Goal: Task Accomplishment & Management: Manage account settings

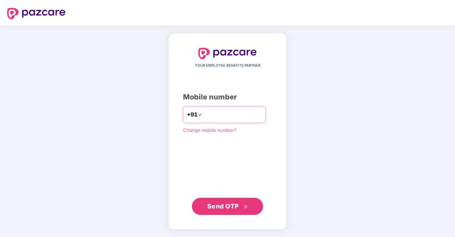
click at [211, 111] on input "number" at bounding box center [232, 114] width 58 height 11
type input "**********"
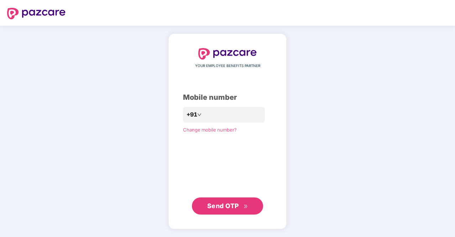
click at [249, 205] on button "Send OTP" at bounding box center [227, 205] width 71 height 17
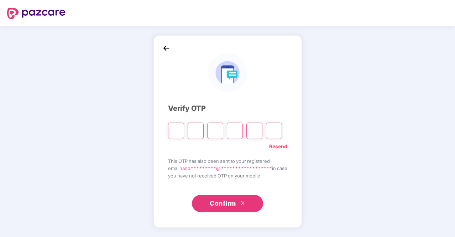
type input "*"
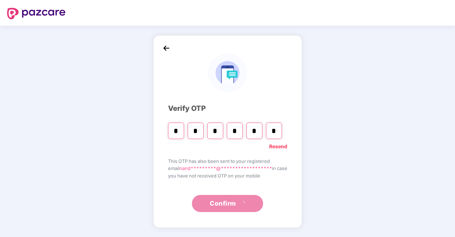
type input "*"
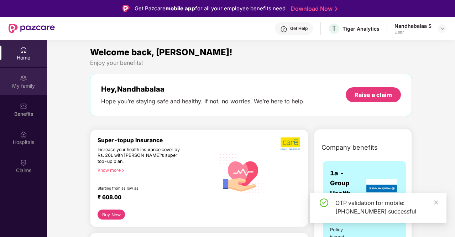
click at [29, 74] on div "My family" at bounding box center [23, 81] width 47 height 27
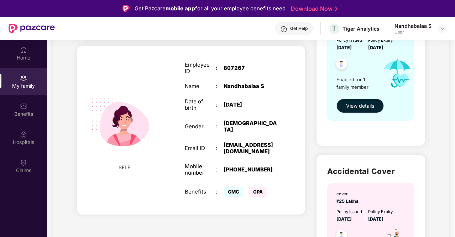
scroll to position [71, 0]
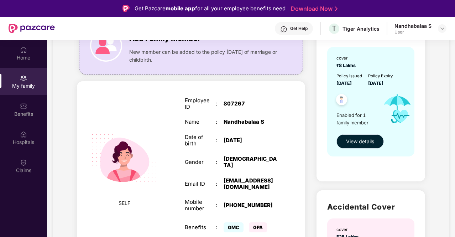
click at [353, 144] on span "View details" at bounding box center [360, 141] width 28 height 8
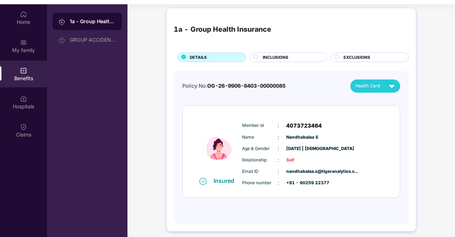
scroll to position [40, 0]
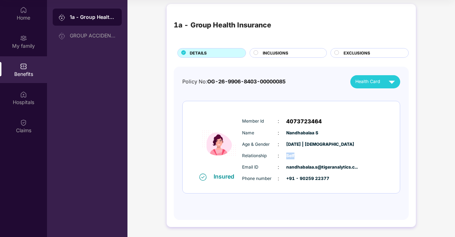
drag, startPoint x: 290, startPoint y: 156, endPoint x: 283, endPoint y: 156, distance: 6.8
click at [283, 156] on div "Relationship : Self" at bounding box center [312, 156] width 141 height 8
click at [317, 145] on span "[DATE] | [DEMOGRAPHIC_DATA]" at bounding box center [304, 144] width 36 height 7
click at [310, 51] on div "INCLUSIONS" at bounding box center [291, 53] width 64 height 7
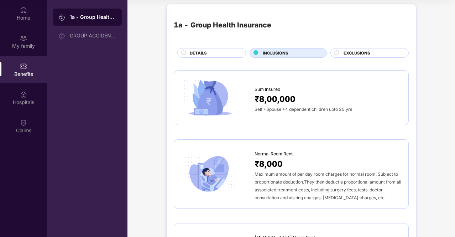
click at [335, 53] on circle at bounding box center [337, 52] width 4 height 4
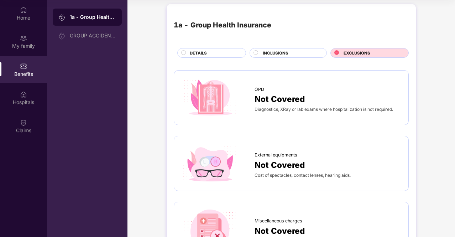
click at [255, 50] on circle at bounding box center [256, 52] width 4 height 4
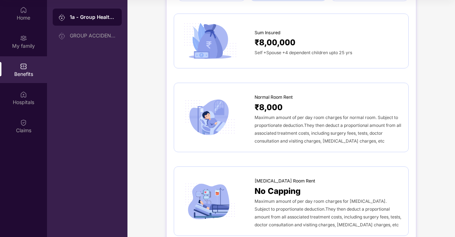
scroll to position [71, 0]
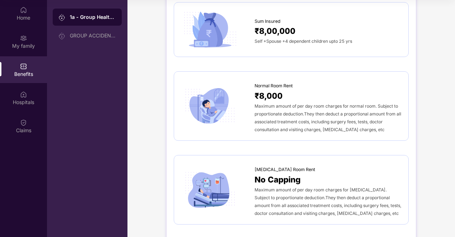
click at [369, 128] on div "Maximum amount of per day room charges for normal room. Subject to proportionat…" at bounding box center [327, 117] width 147 height 31
click at [21, 43] on div "My family" at bounding box center [23, 45] width 47 height 7
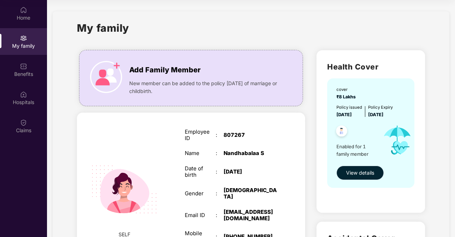
click at [357, 172] on span "View details" at bounding box center [360, 173] width 28 height 8
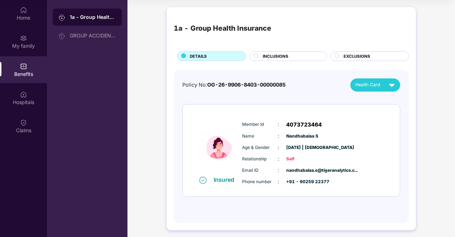
click at [256, 55] on circle at bounding box center [256, 55] width 4 height 4
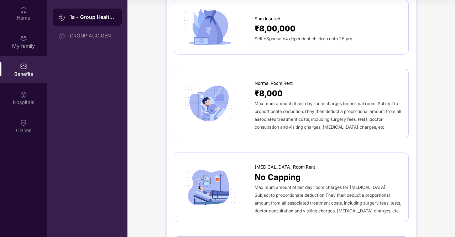
scroll to position [36, 0]
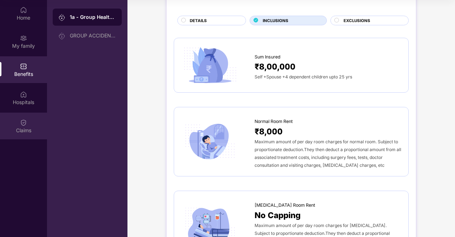
click at [22, 132] on div "Claims" at bounding box center [23, 130] width 47 height 7
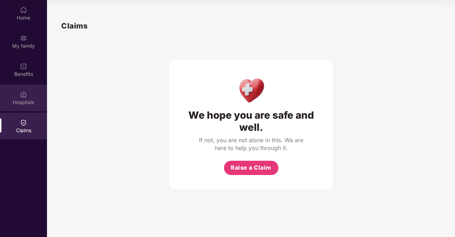
click at [30, 99] on div "Hospitals" at bounding box center [23, 102] width 47 height 7
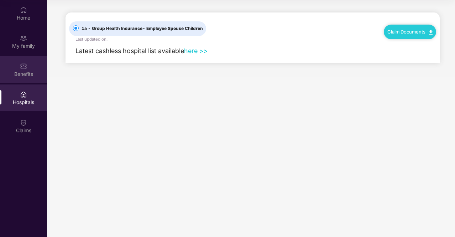
click at [35, 72] on div "Benefits" at bounding box center [23, 73] width 47 height 7
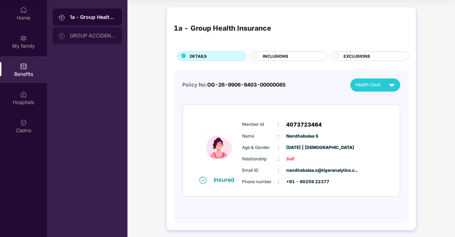
click at [82, 30] on div "GROUP ACCIDENTAL INSURANCE" at bounding box center [87, 35] width 69 height 17
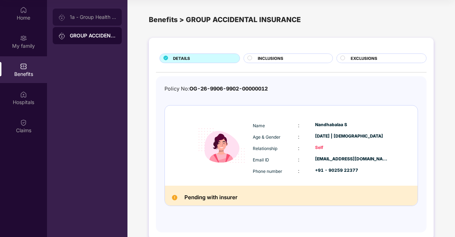
click at [75, 15] on div "1a - Group Health Insurance" at bounding box center [93, 17] width 46 height 6
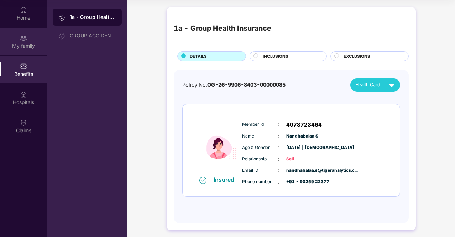
click at [23, 40] on img at bounding box center [23, 38] width 7 height 7
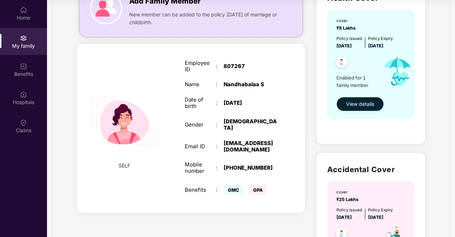
scroll to position [33, 0]
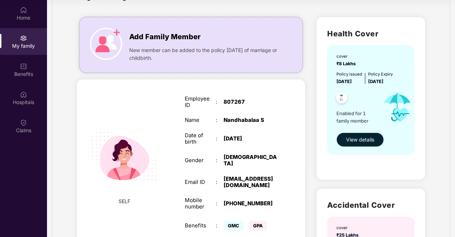
drag, startPoint x: 401, startPoint y: 80, endPoint x: 368, endPoint y: 85, distance: 32.8
click at [368, 85] on div "cover ₹8 Lakhs Policy issued [DATE] Policy Expiry [DATE] Enabled for 1 family m…" at bounding box center [370, 99] width 87 height 109
drag, startPoint x: 371, startPoint y: 83, endPoint x: 395, endPoint y: 81, distance: 24.6
click at [383, 81] on span "[DATE]" at bounding box center [375, 81] width 15 height 5
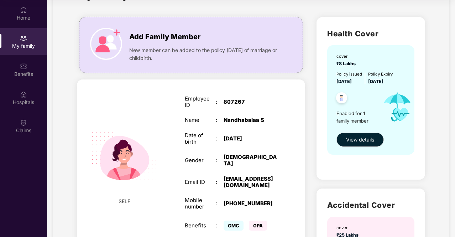
drag, startPoint x: 401, startPoint y: 80, endPoint x: 370, endPoint y: 84, distance: 30.4
click at [370, 84] on div "Policy issued [DATE] Policy Expiry [DATE]" at bounding box center [371, 78] width 70 height 14
click at [370, 84] on span "[DATE]" at bounding box center [375, 81] width 15 height 5
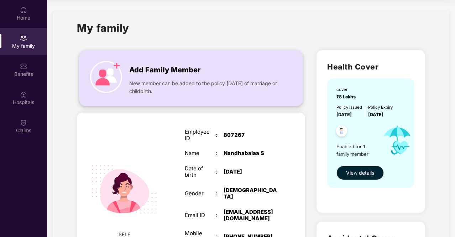
click at [117, 64] on img at bounding box center [106, 77] width 32 height 32
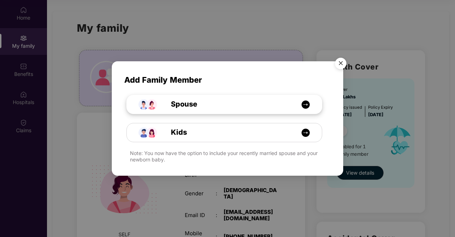
click at [305, 101] on img at bounding box center [305, 104] width 9 height 9
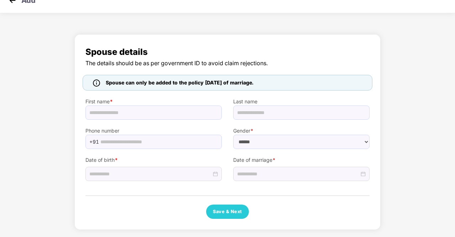
select select "****"
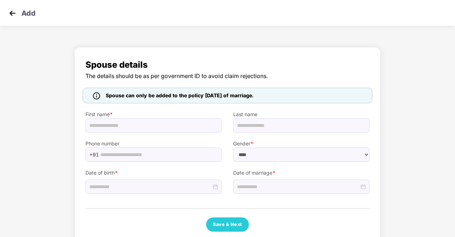
click at [21, 12] on div "Add" at bounding box center [227, 13] width 455 height 26
click at [11, 12] on img at bounding box center [12, 13] width 11 height 11
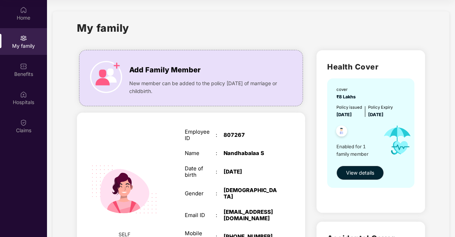
click at [135, 198] on img at bounding box center [124, 189] width 82 height 82
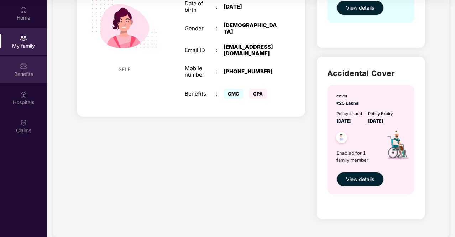
scroll to position [175, 0]
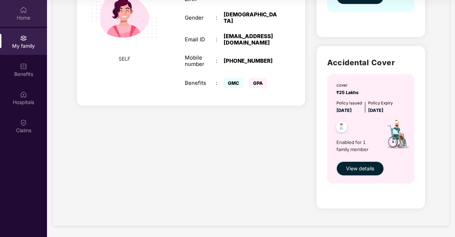
click at [23, 19] on div "Home" at bounding box center [23, 17] width 47 height 7
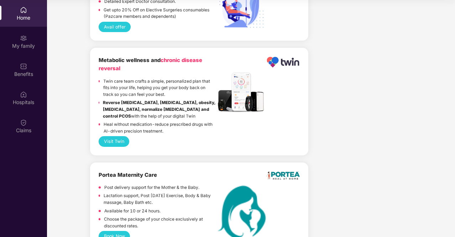
scroll to position [1511, 0]
